Goal: Task Accomplishment & Management: Manage account settings

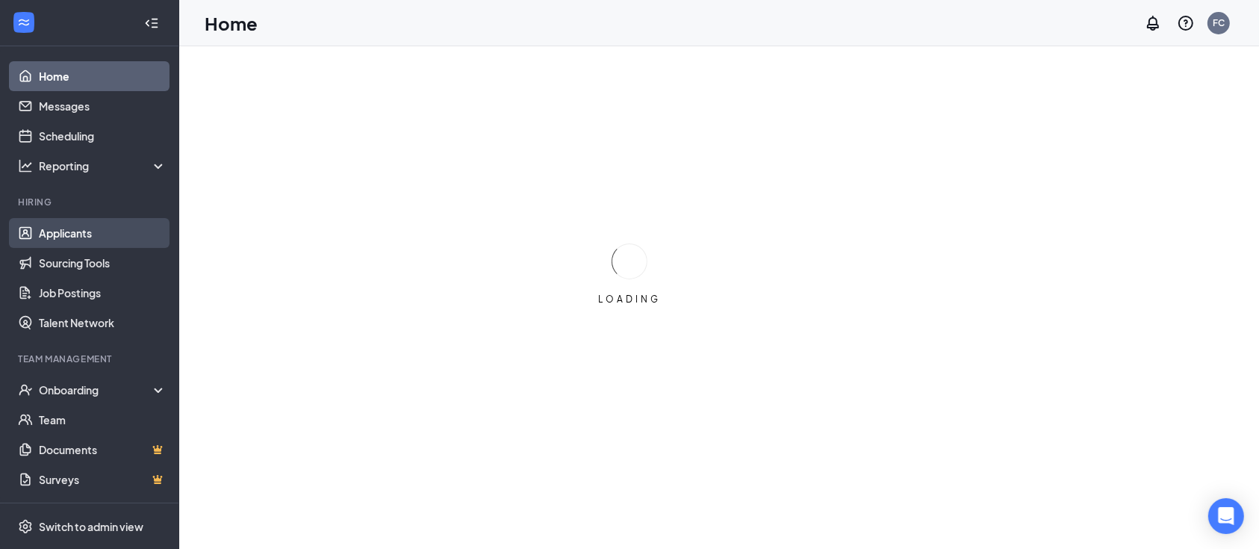
click at [104, 230] on link "Applicants" at bounding box center [103, 233] width 128 height 30
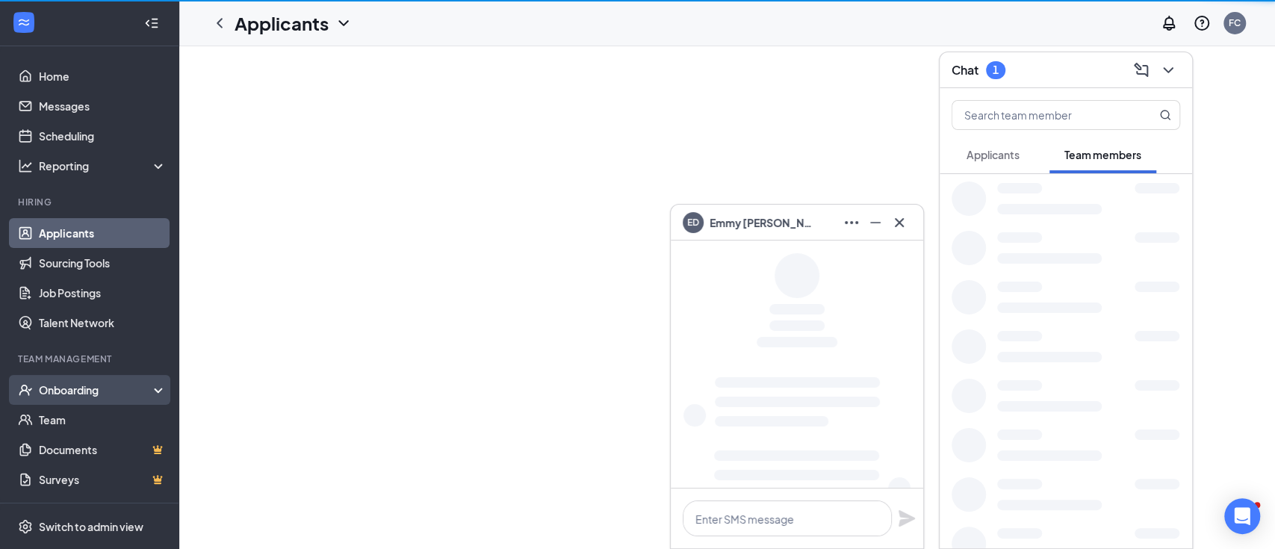
click at [85, 385] on div "Onboarding" at bounding box center [96, 389] width 115 height 15
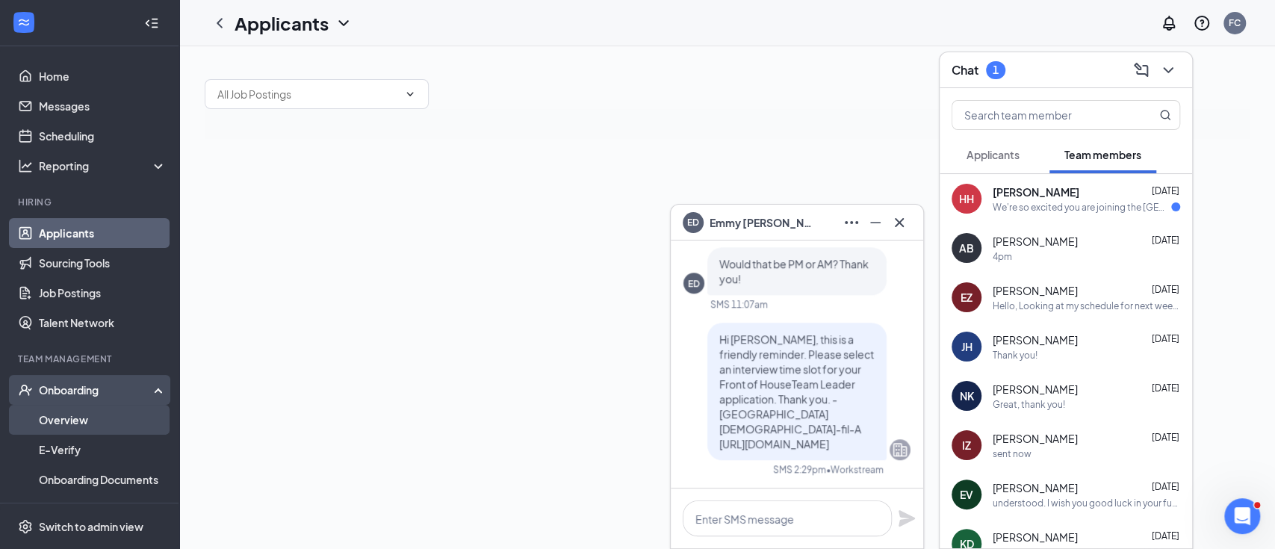
click at [85, 421] on link "Overview" at bounding box center [103, 420] width 128 height 30
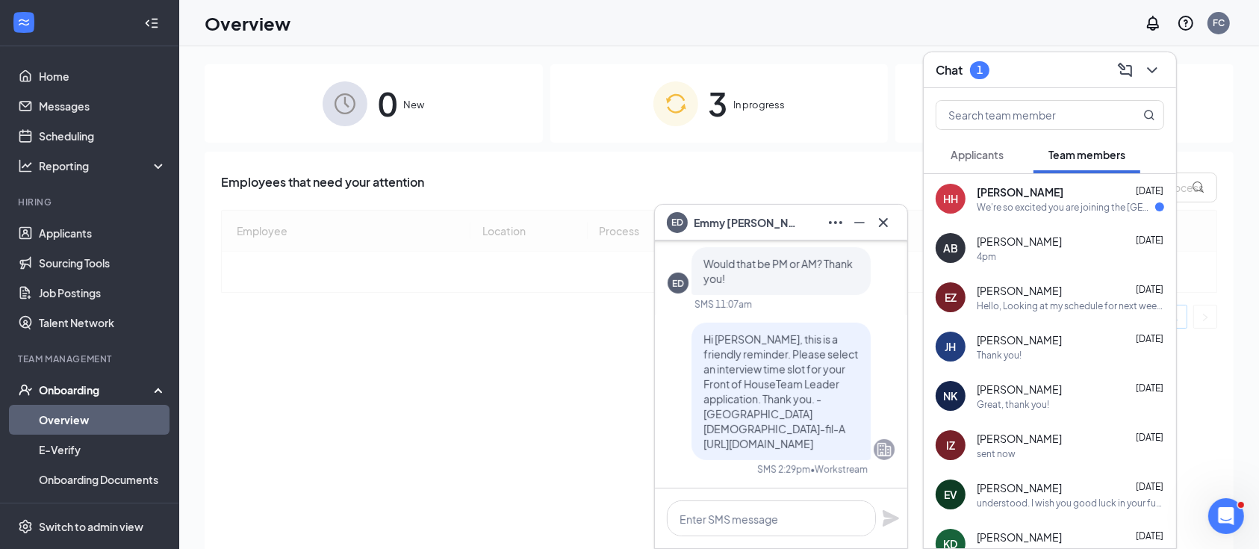
click at [646, 117] on div "3 In progress" at bounding box center [719, 103] width 338 height 78
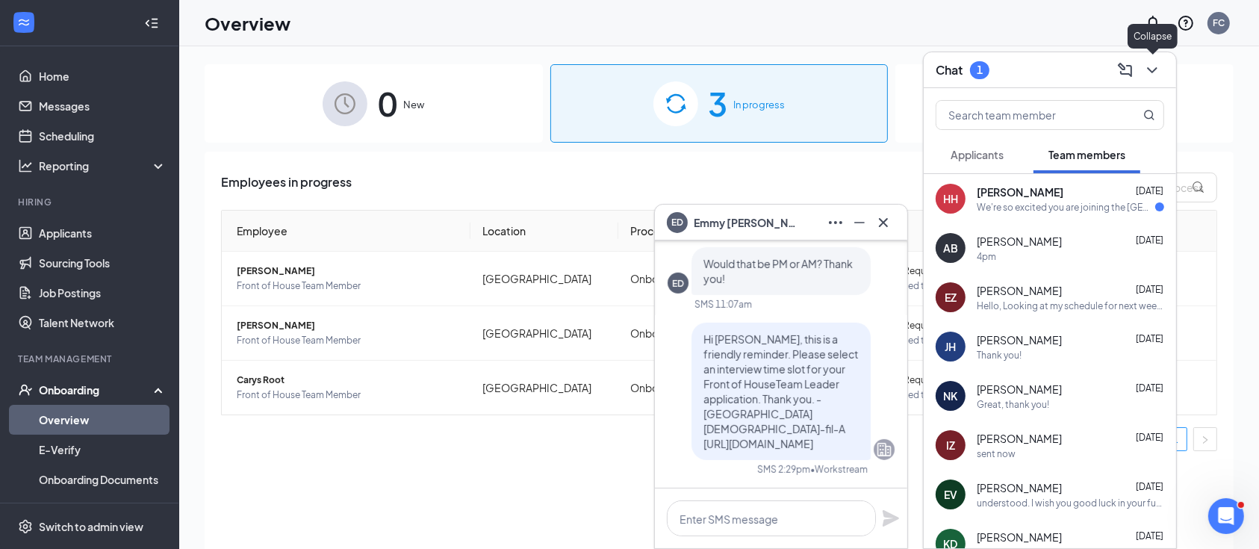
click at [1152, 69] on icon "ChevronDown" at bounding box center [1152, 70] width 18 height 18
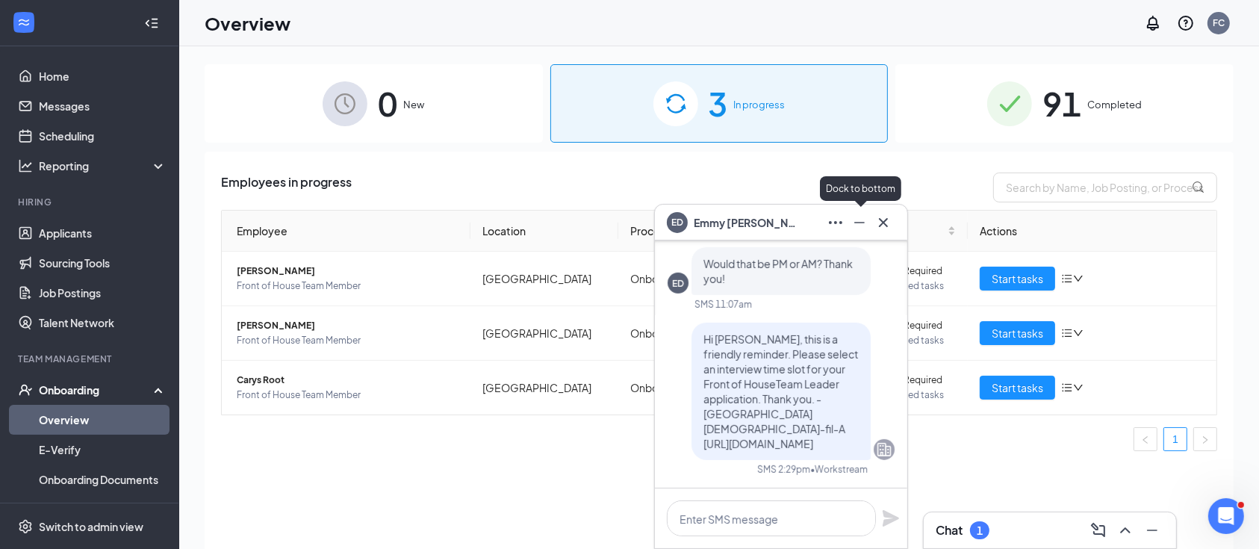
click at [859, 226] on icon "Minimize" at bounding box center [859, 223] width 18 height 18
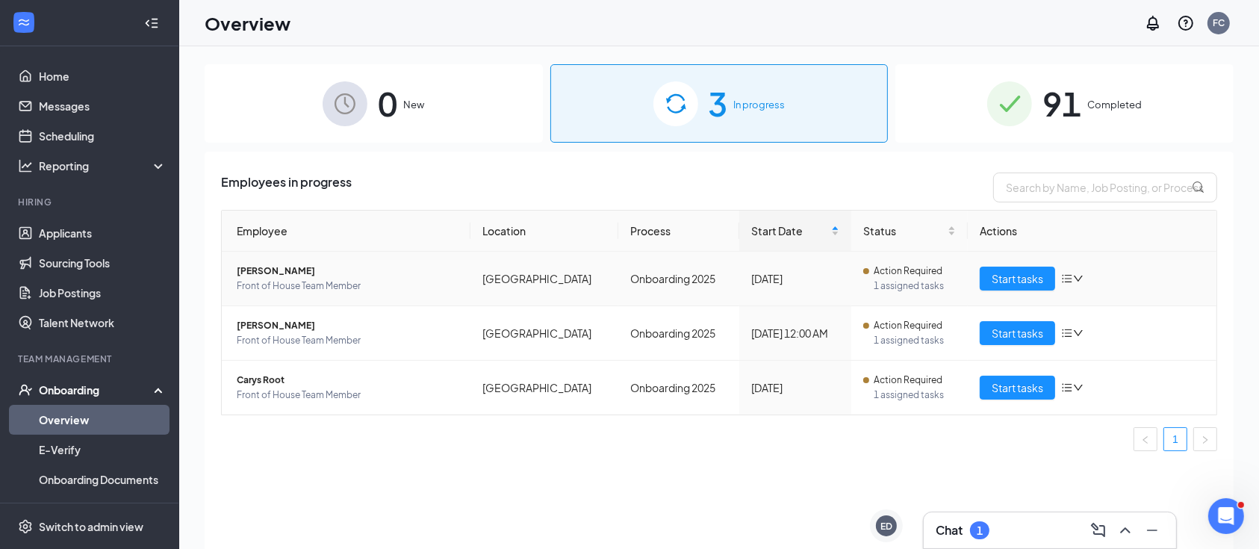
click at [312, 270] on span "[PERSON_NAME]" at bounding box center [348, 271] width 222 height 15
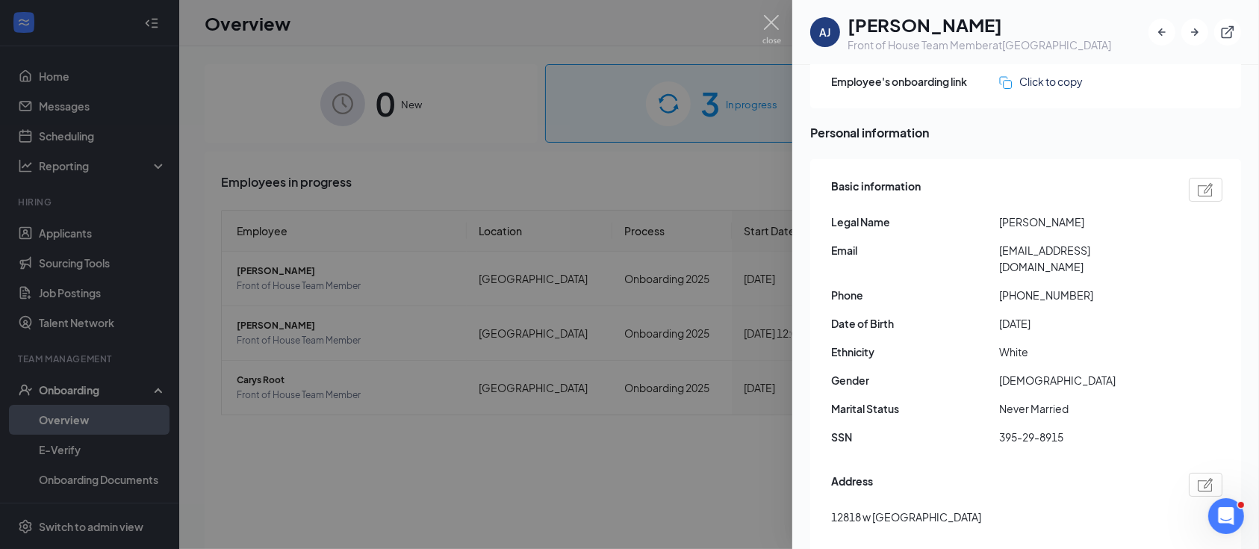
scroll to position [66, 0]
click at [1021, 426] on span "395-29-8915" at bounding box center [1083, 434] width 168 height 16
copy span "395-29-8915"
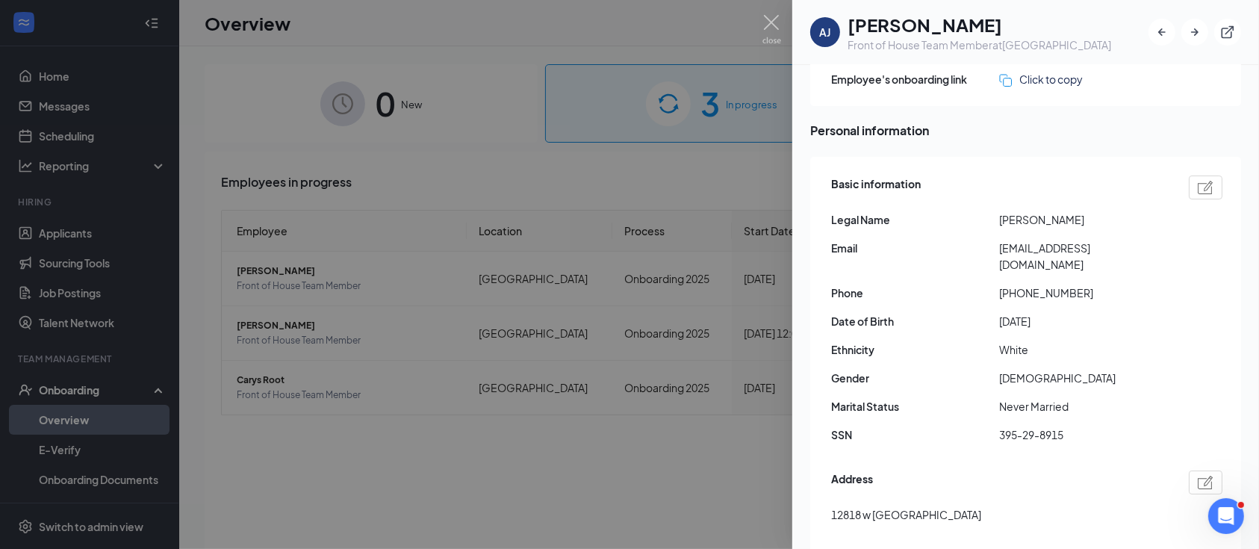
click at [930, 22] on h1 "[PERSON_NAME]" at bounding box center [979, 24] width 264 height 25
copy h1 "[PERSON_NAME]"
click at [623, 248] on div at bounding box center [629, 274] width 1259 height 549
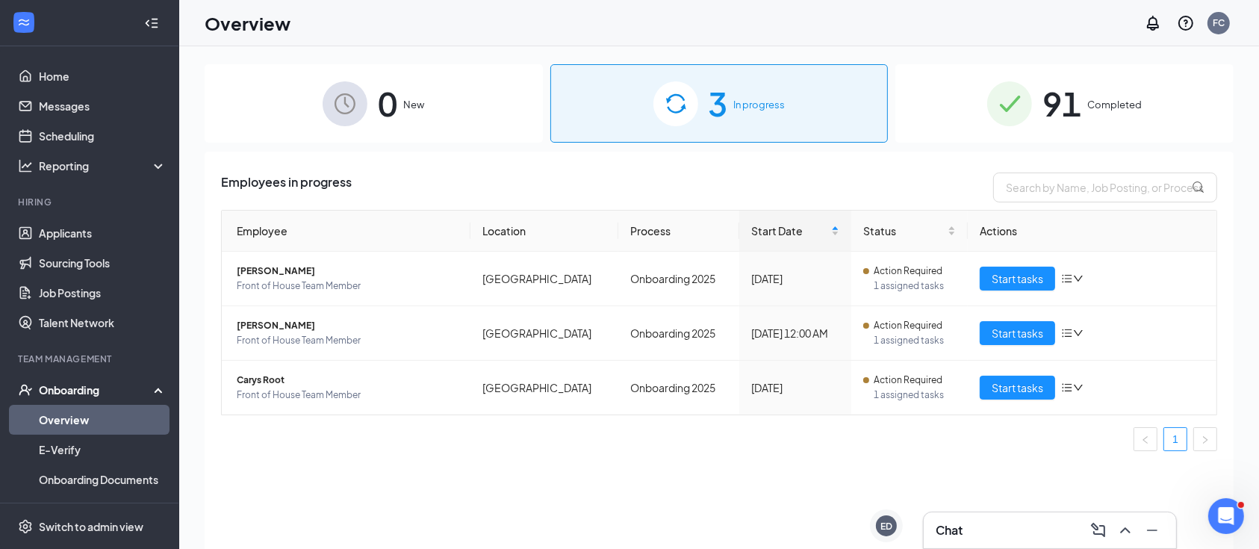
click at [1024, 90] on img at bounding box center [1009, 103] width 45 height 45
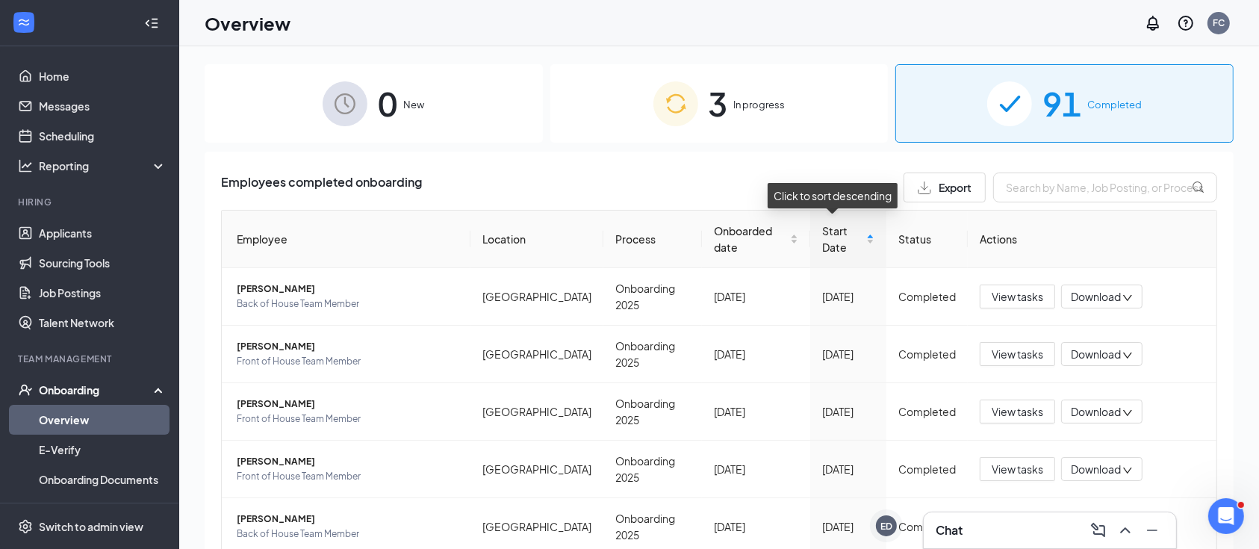
click at [865, 250] on div "Start Date" at bounding box center [848, 239] width 52 height 33
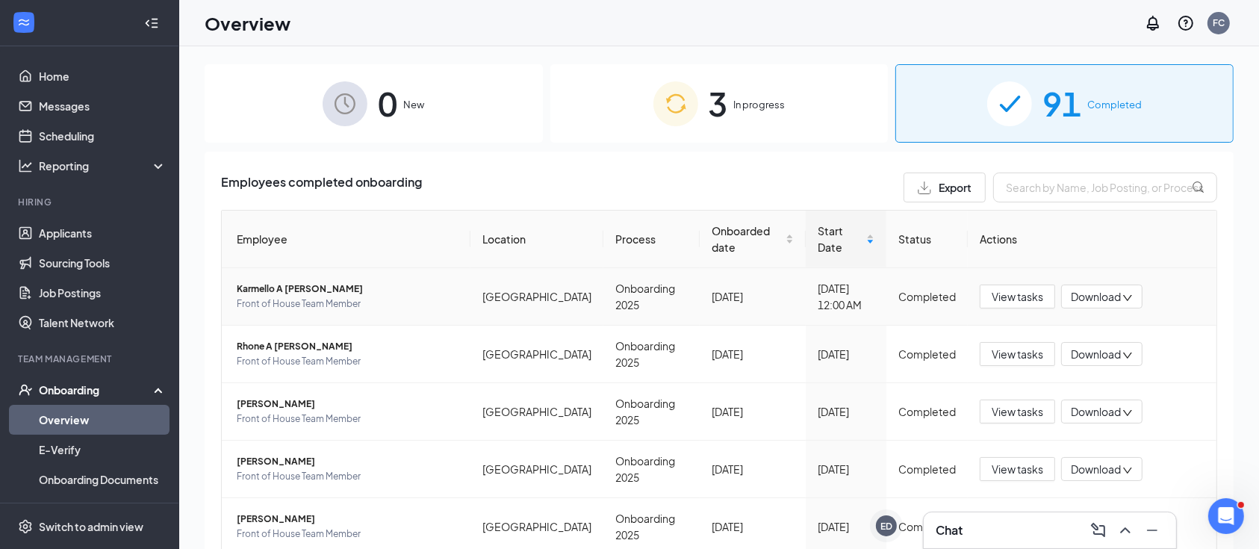
click at [300, 296] on span "Front of House Team Member" at bounding box center [348, 303] width 222 height 15
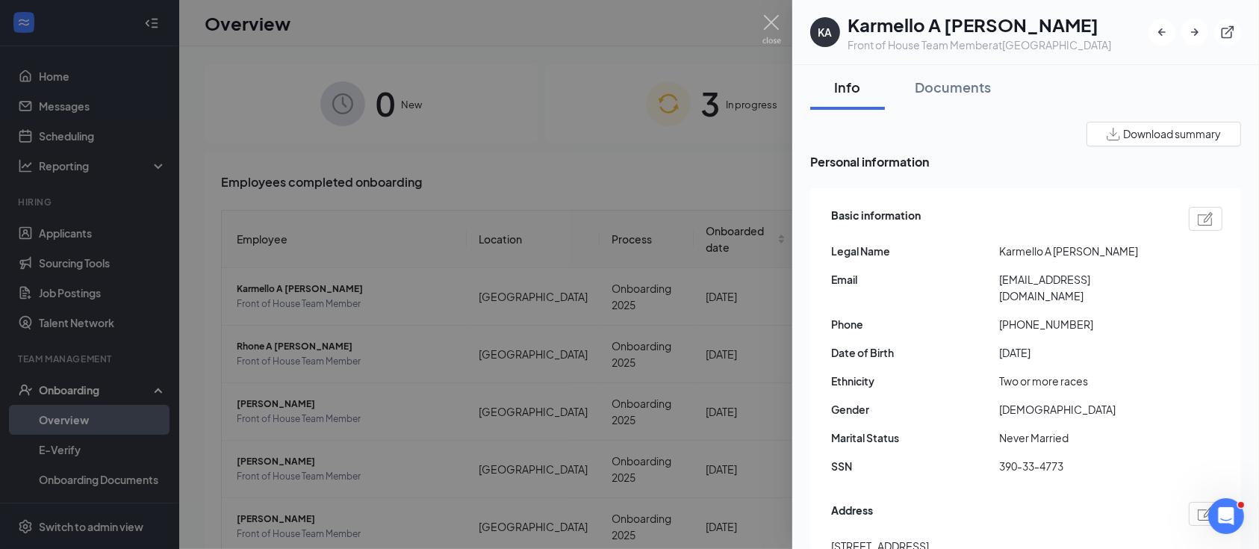
click at [895, 25] on h1 "Karmello A [PERSON_NAME]" at bounding box center [979, 24] width 264 height 25
copy h1 "Karmello"
click at [542, 170] on div at bounding box center [629, 274] width 1259 height 549
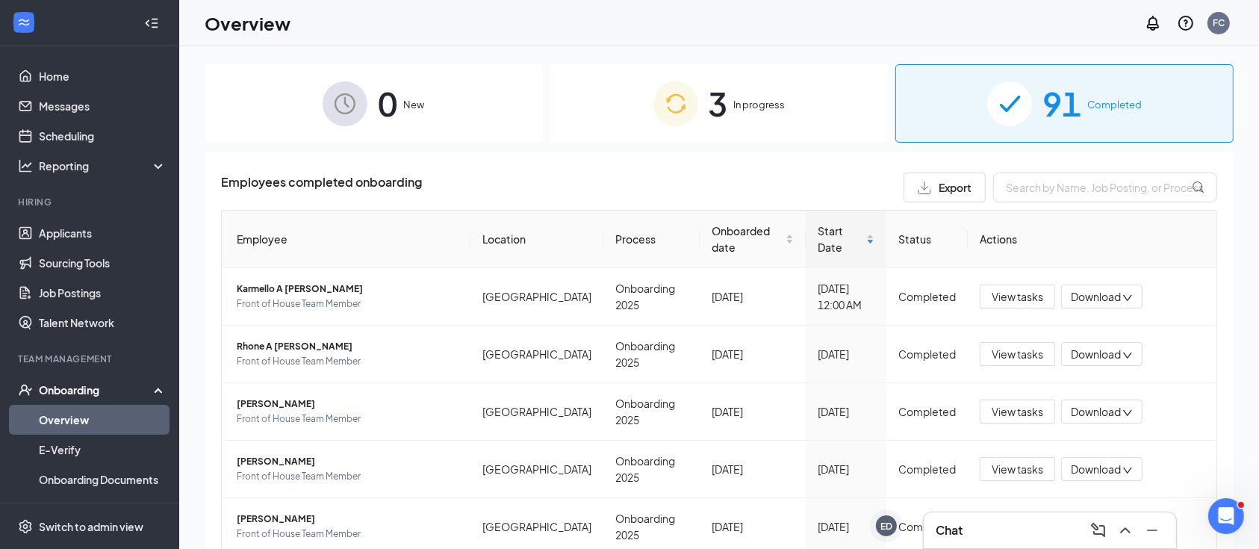
click at [835, 75] on div "3 In progress" at bounding box center [719, 103] width 338 height 78
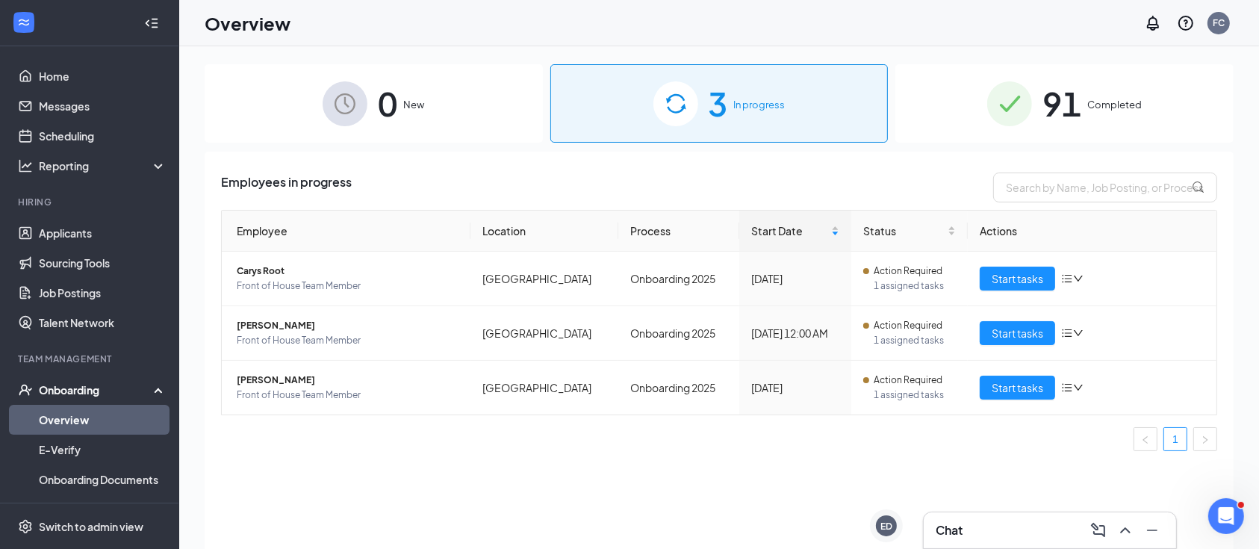
click at [376, 111] on div "0 New" at bounding box center [374, 103] width 338 height 78
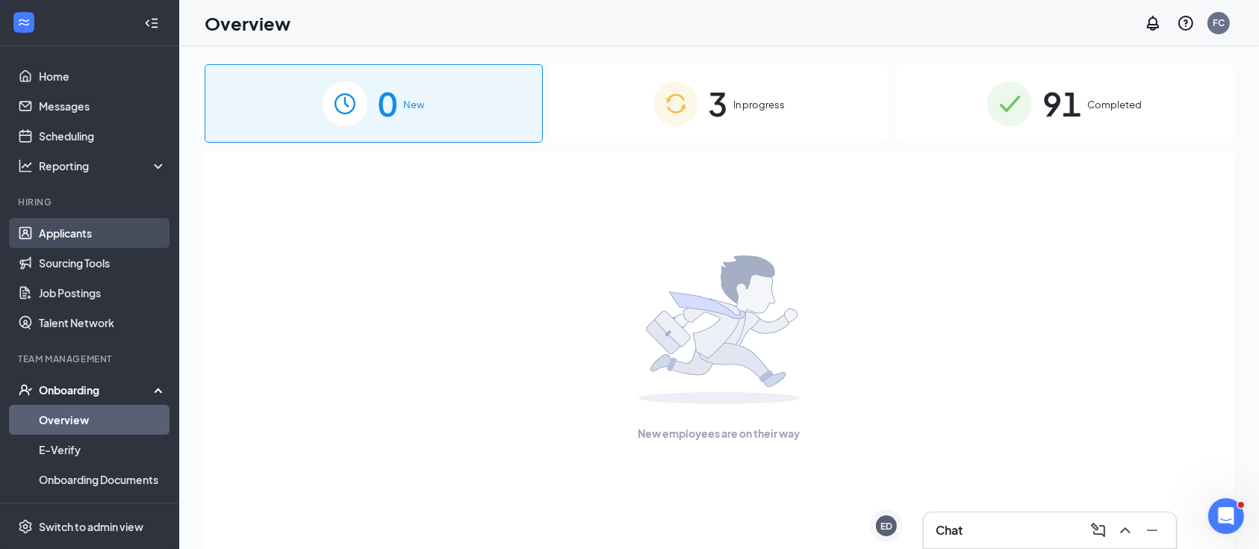
click at [78, 239] on link "Applicants" at bounding box center [103, 233] width 128 height 30
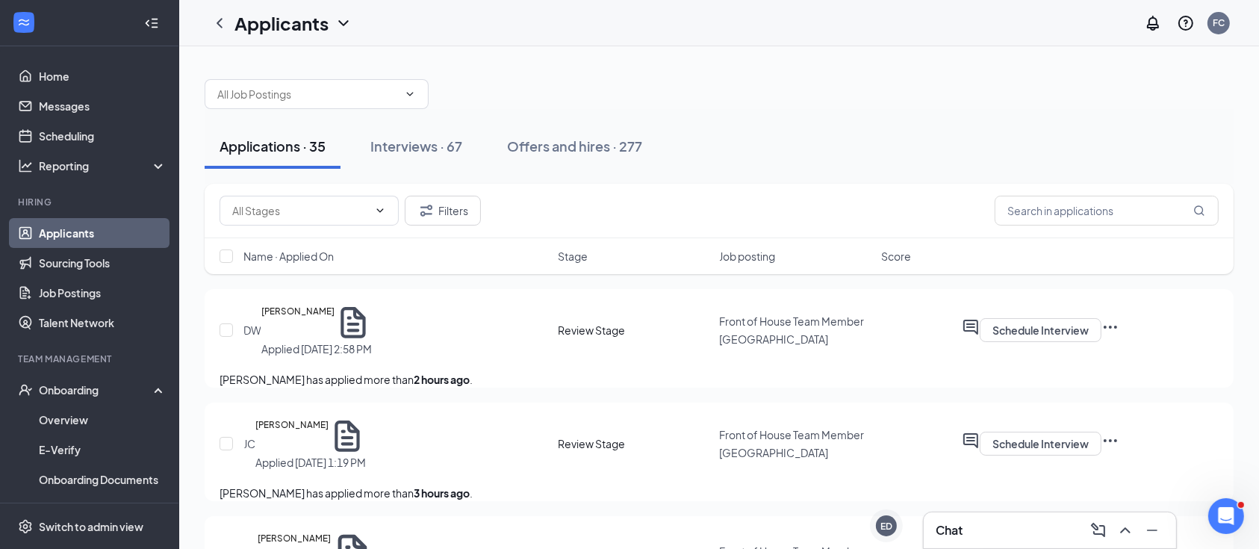
click at [1064, 228] on div "Filters" at bounding box center [719, 211] width 1029 height 55
click at [1074, 212] on input "text" at bounding box center [1107, 211] width 224 height 30
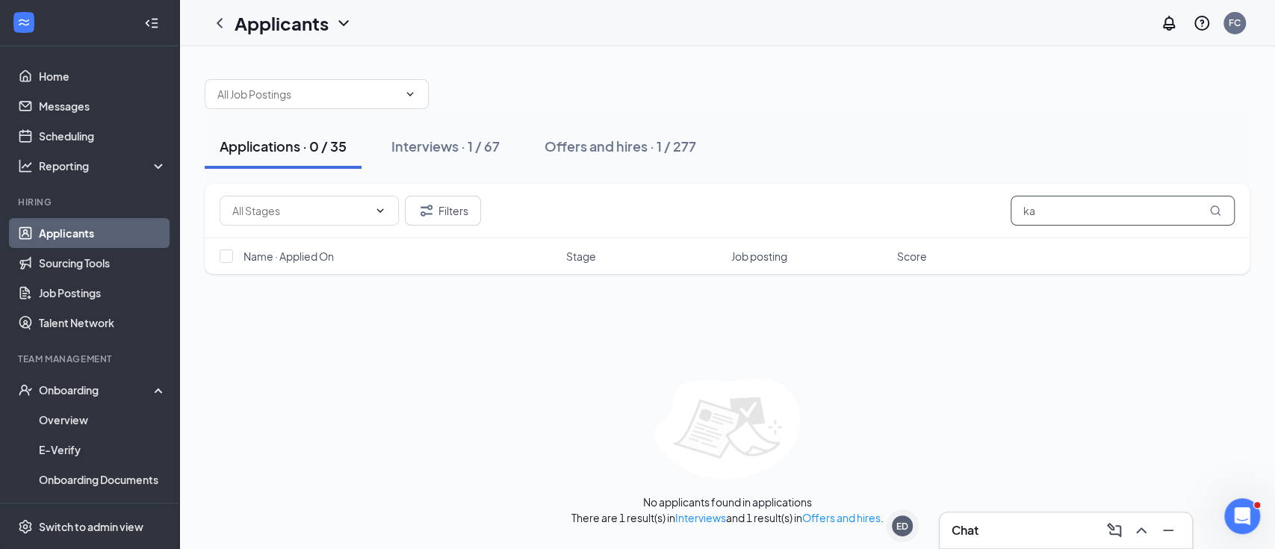
type input "k"
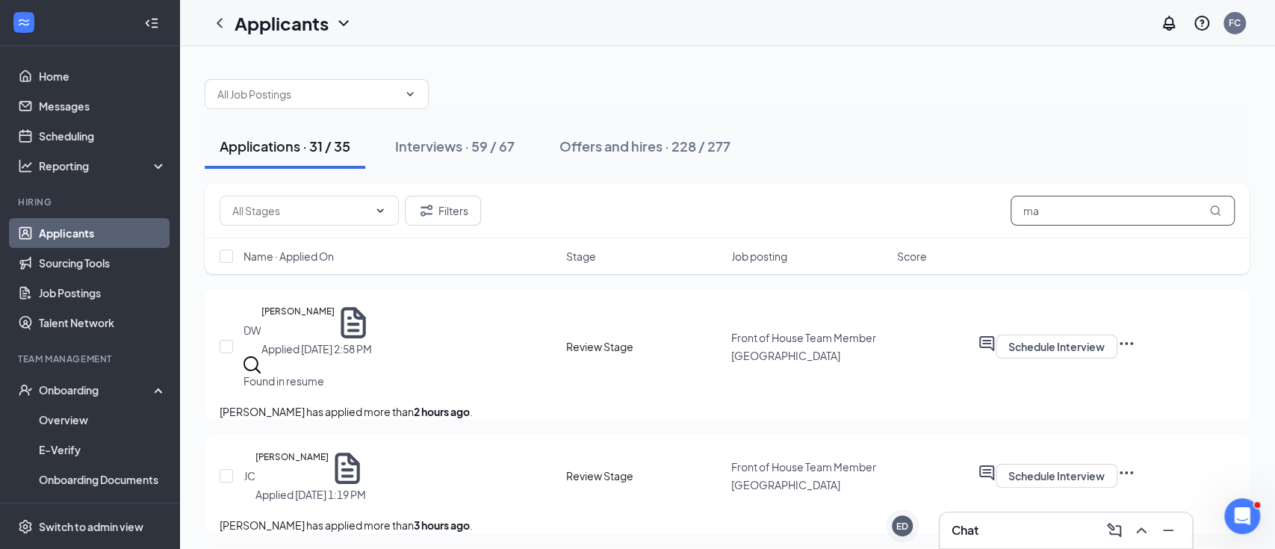
type input "m"
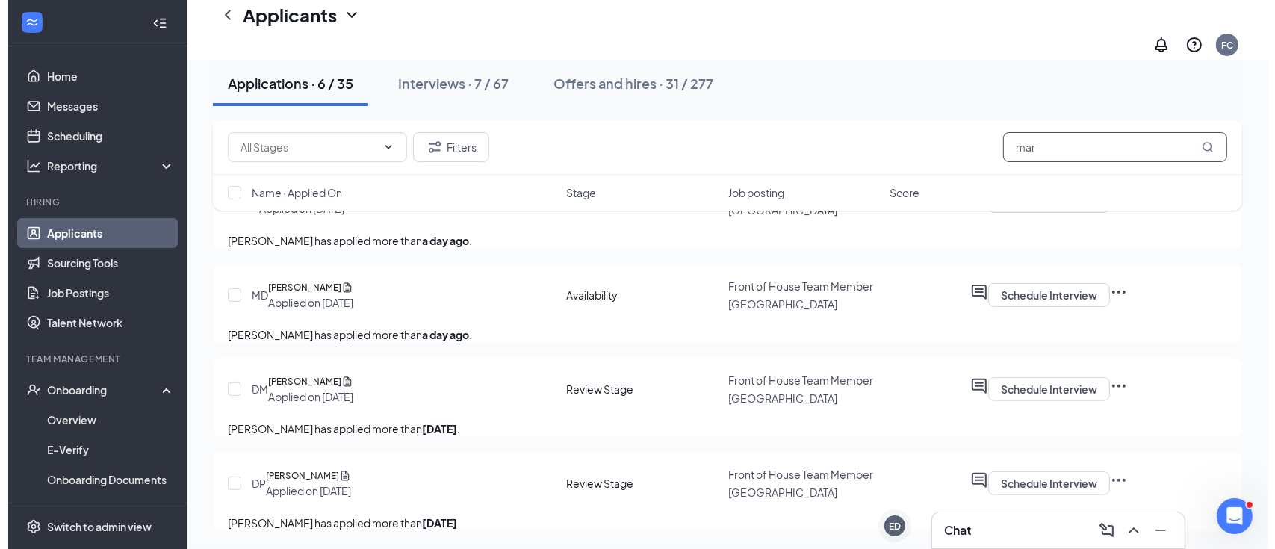
scroll to position [402, 0]
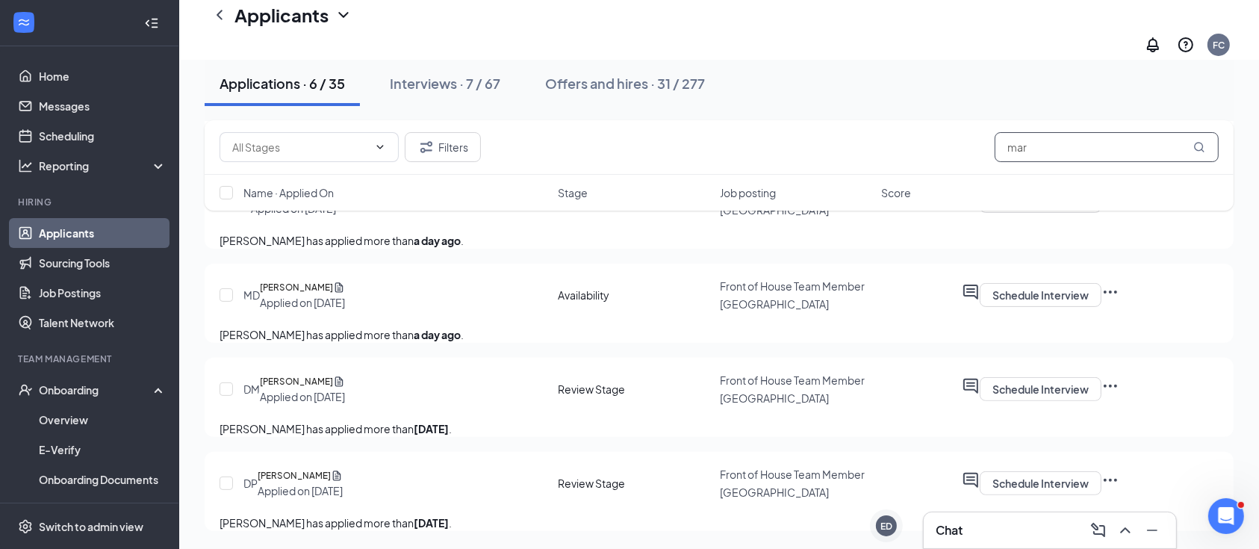
type input "mar"
click at [652, 293] on div "MD [PERSON_NAME] Applied on [DATE] Availability Front of House Team Member [GEO…" at bounding box center [719, 302] width 999 height 48
click at [333, 288] on h5 "[PERSON_NAME]" at bounding box center [296, 287] width 73 height 15
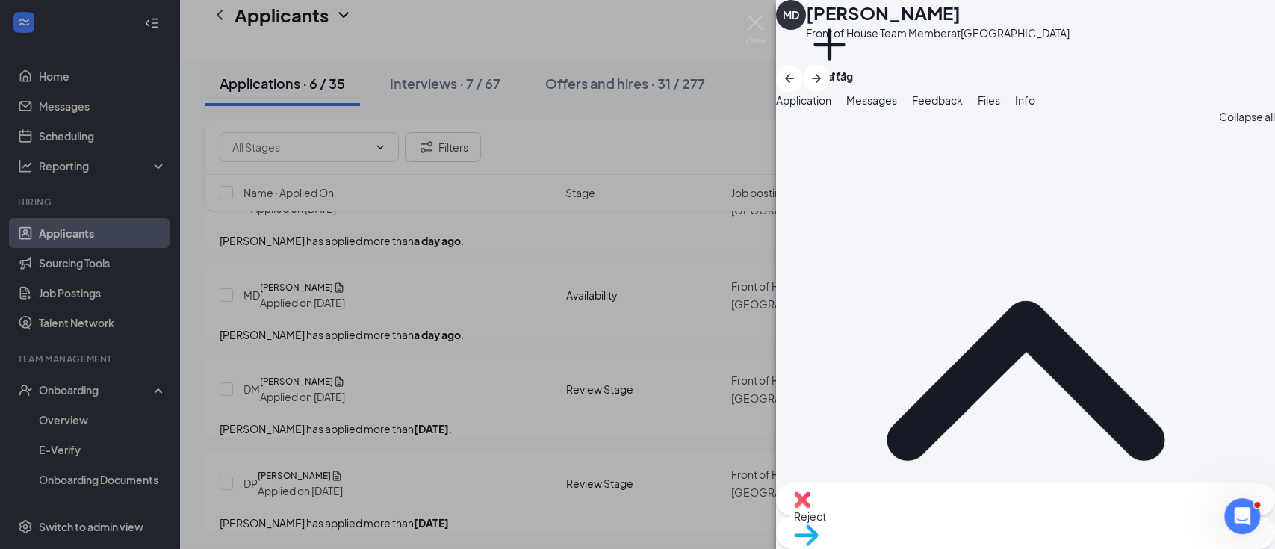
click at [747, 84] on div "MD [PERSON_NAME] Front of House Team Member at [GEOGRAPHIC_DATA] Add a tag Appl…" at bounding box center [637, 274] width 1275 height 549
click at [1226, 40] on div "MD [PERSON_NAME] Front of House Team Member at [GEOGRAPHIC_DATA] Add a tag" at bounding box center [1025, 46] width 499 height 92
click at [821, 74] on icon "ArrowRight" at bounding box center [816, 78] width 9 height 9
